Goal: Task Accomplishment & Management: Use online tool/utility

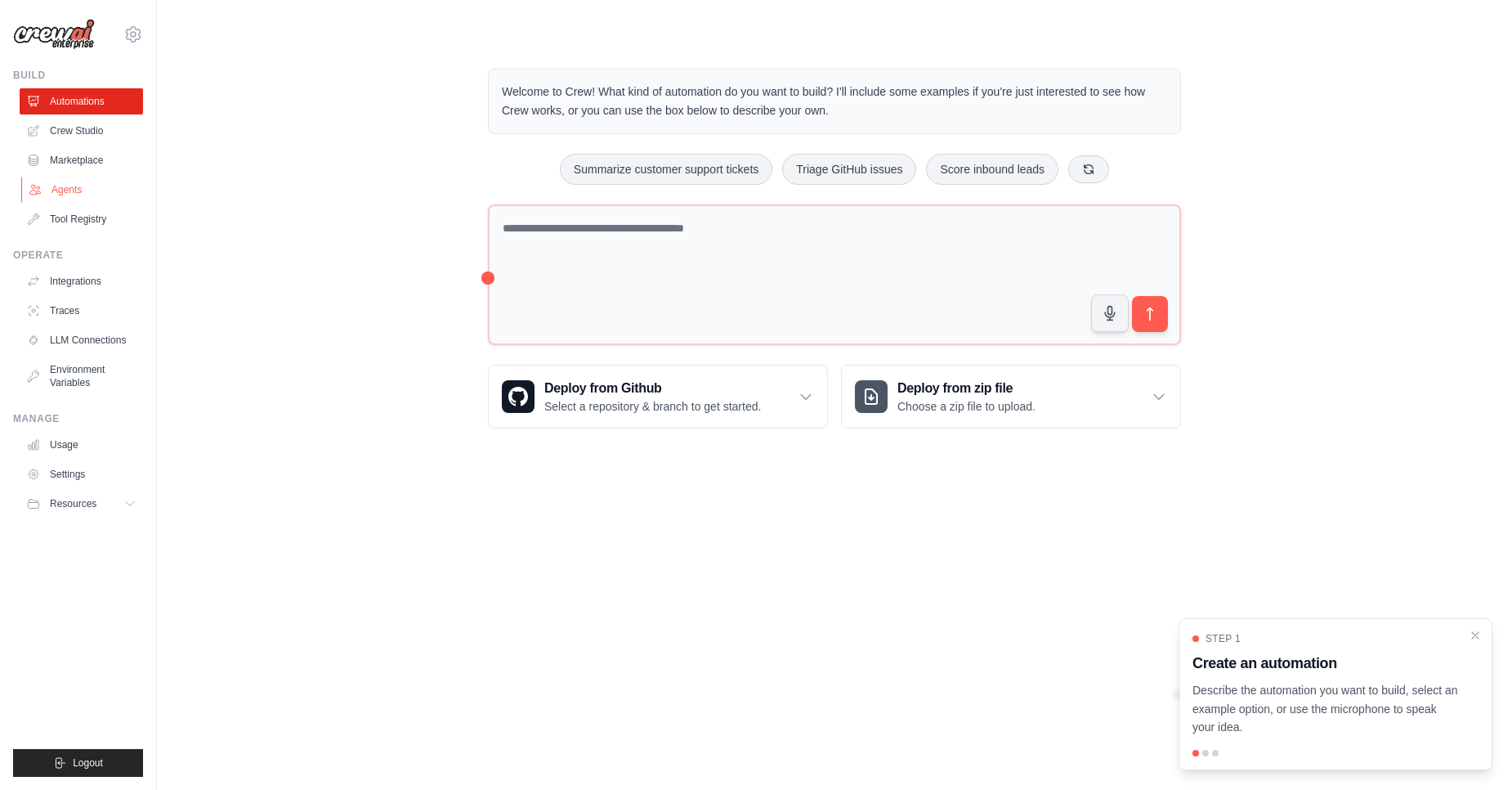
click at [72, 186] on link "Agents" at bounding box center [82, 189] width 123 height 26
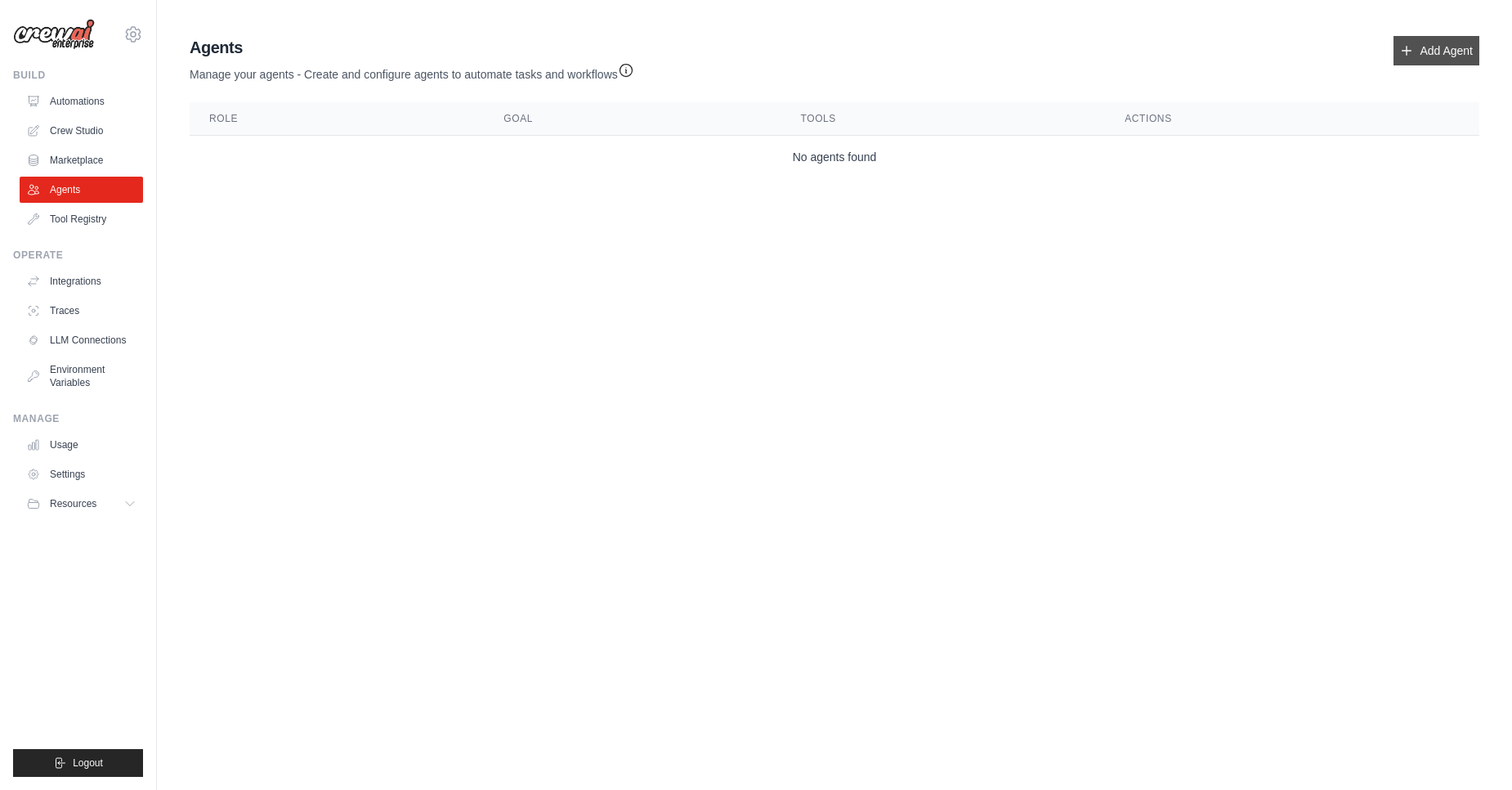
click at [1434, 48] on link "Add Agent" at bounding box center [1436, 50] width 86 height 29
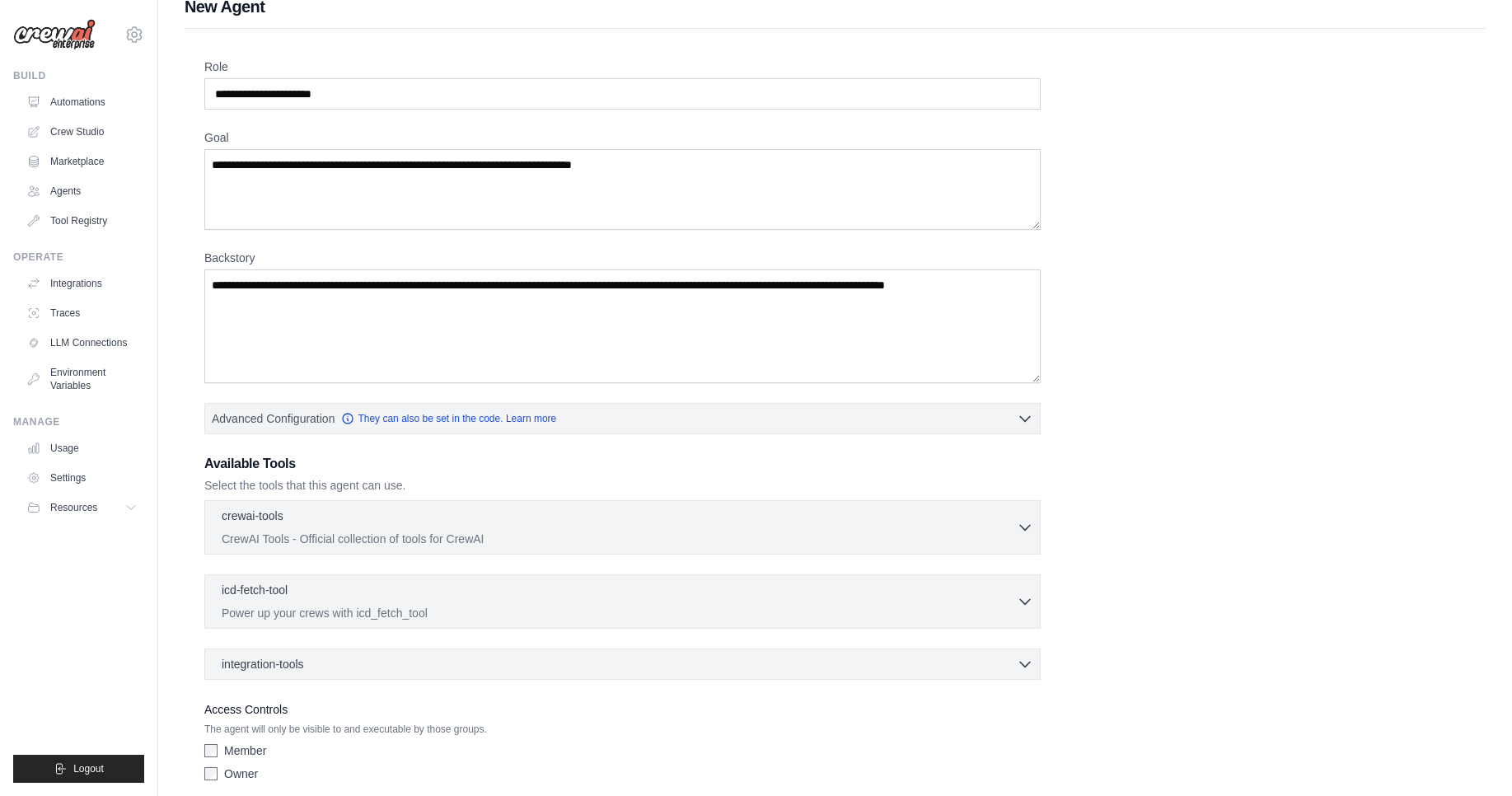
scroll to position [19, 0]
click at [99, 217] on link "Tool Registry" at bounding box center [83, 220] width 124 height 26
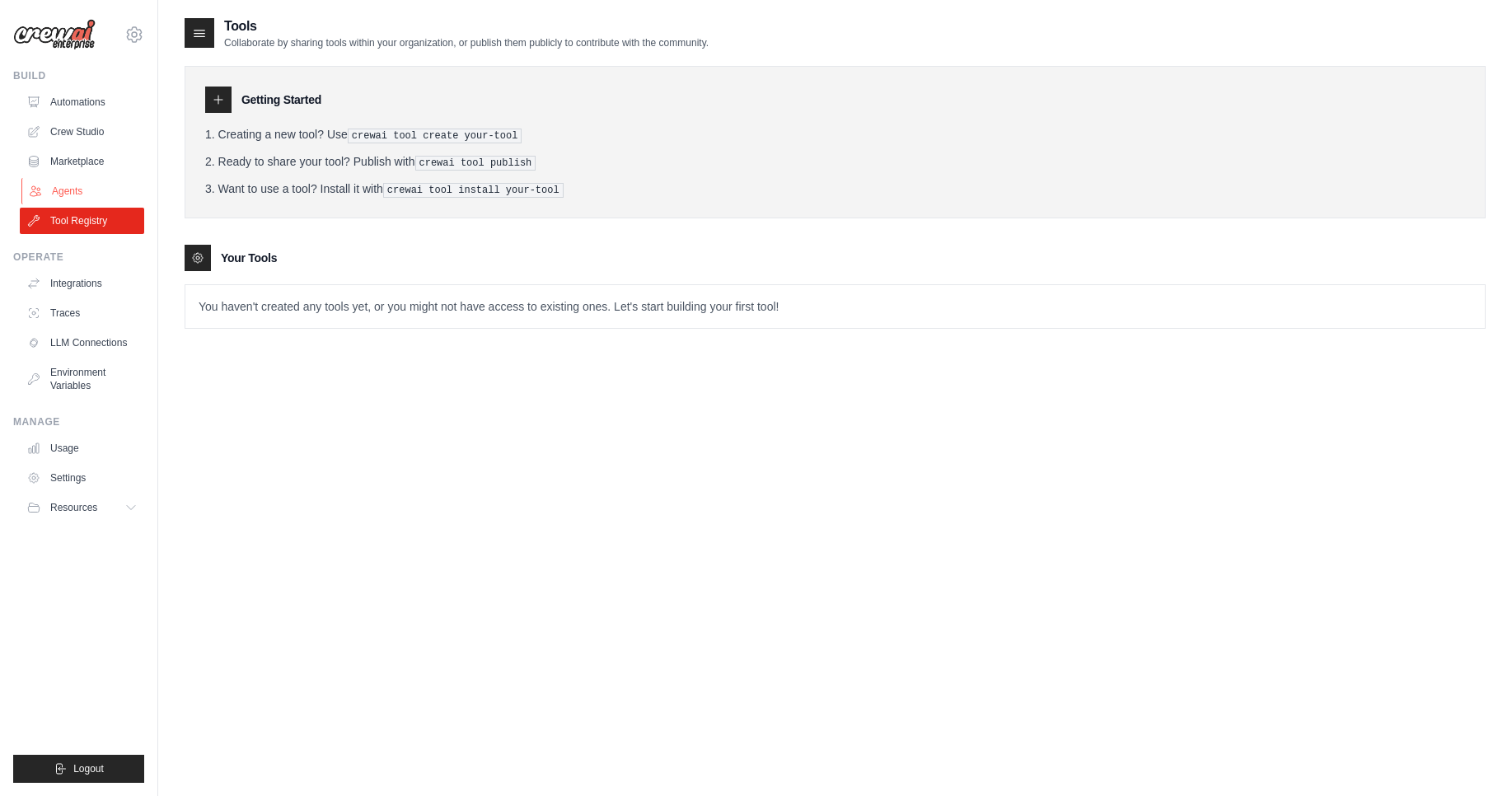
click at [74, 185] on link "Agents" at bounding box center [83, 190] width 124 height 26
